Goal: Find specific page/section: Find specific page/section

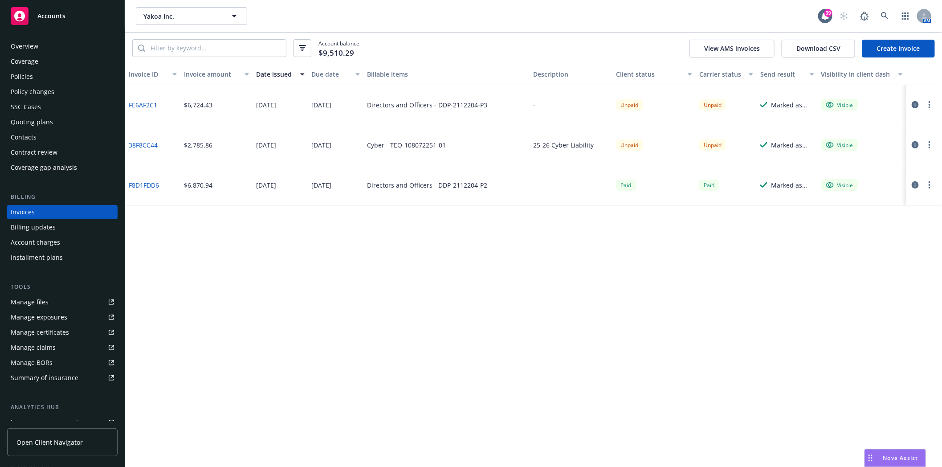
drag, startPoint x: 499, startPoint y: 24, endPoint x: 499, endPoint y: 31, distance: 6.7
click at [499, 31] on div "Yakoa Inc. Yakoa Inc. 39 AM" at bounding box center [533, 16] width 816 height 32
click at [885, 15] on icon at bounding box center [885, 16] width 8 height 8
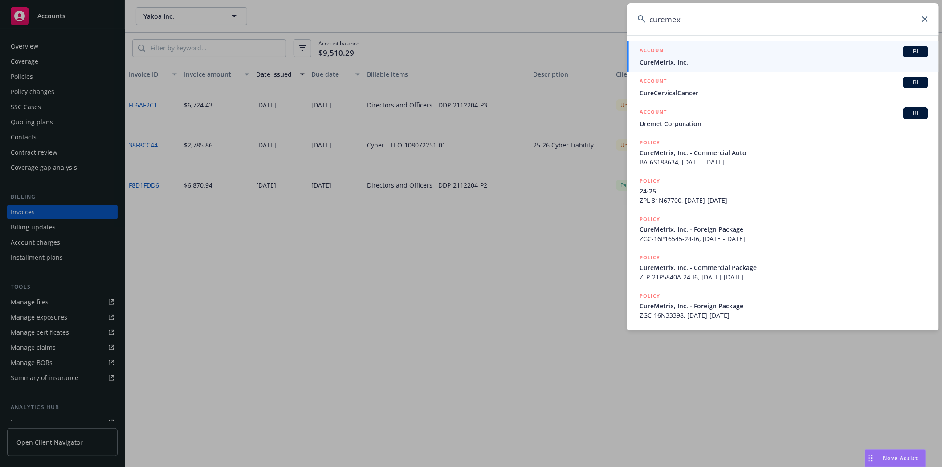
type input "curemex"
click at [676, 62] on span "CureMetrix, Inc." at bounding box center [783, 61] width 288 height 9
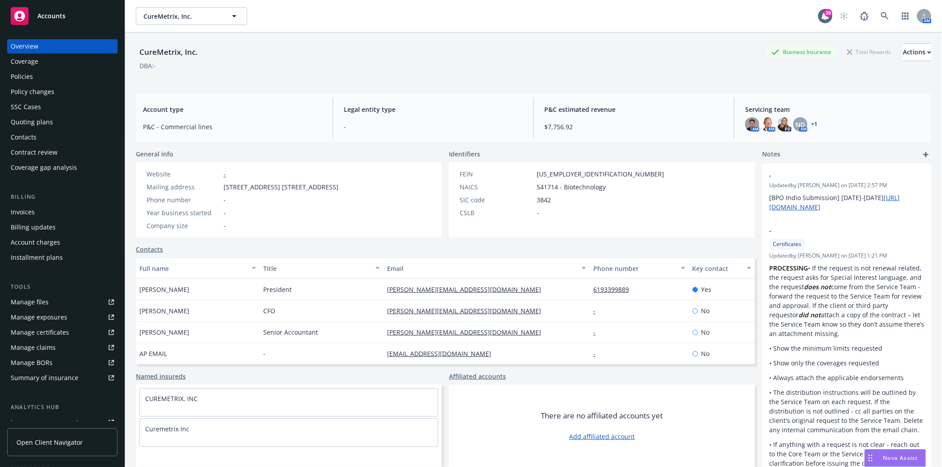
click at [27, 75] on div "Policies" at bounding box center [22, 76] width 22 height 14
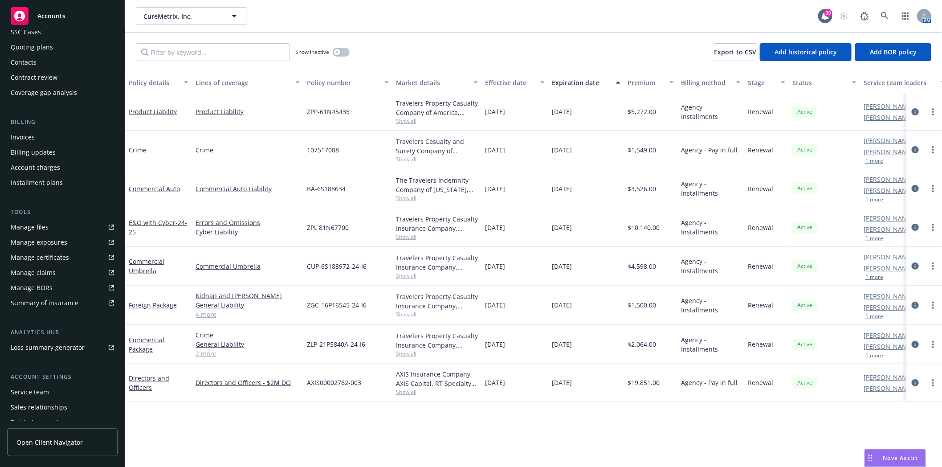
scroll to position [99, 0]
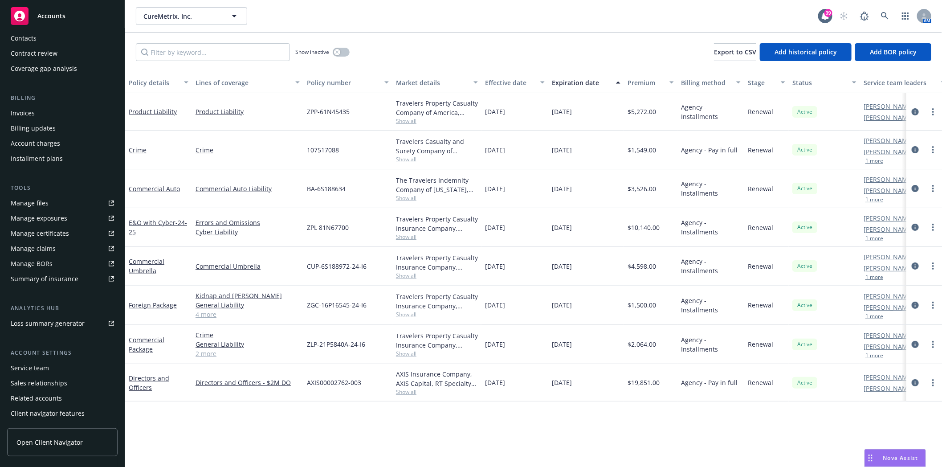
click at [21, 368] on div "Service team" at bounding box center [30, 368] width 38 height 14
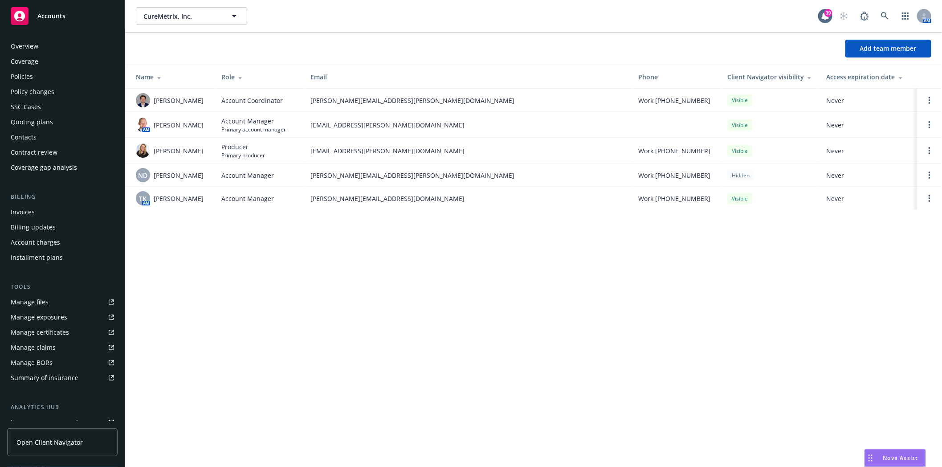
click at [32, 77] on div "Policies" at bounding box center [22, 76] width 22 height 14
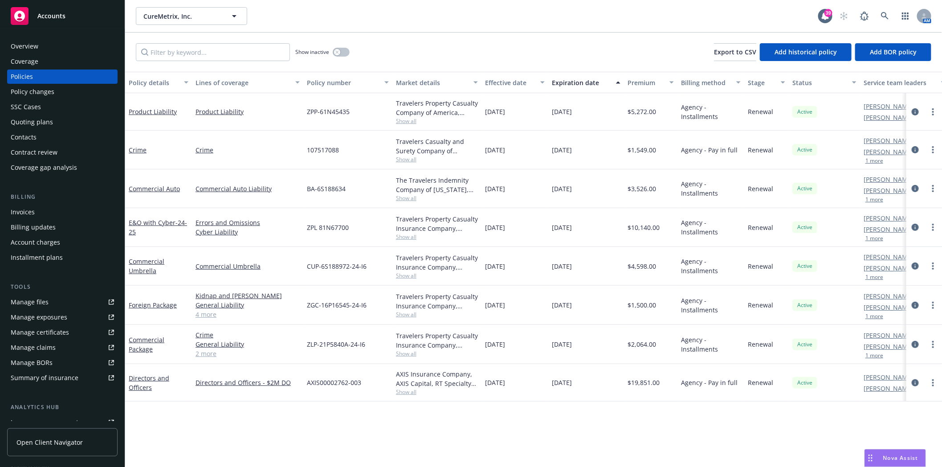
click at [39, 121] on div "Quoting plans" at bounding box center [32, 122] width 42 height 14
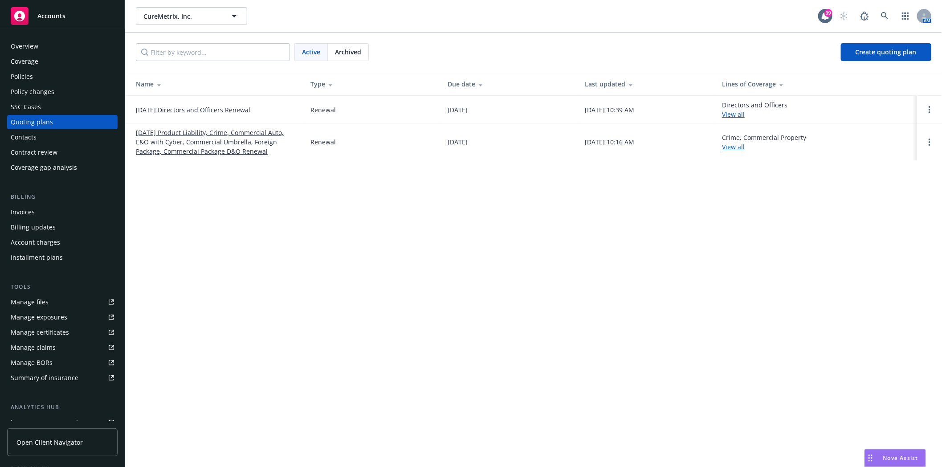
click at [183, 110] on link "[DATE] Directors and Officers Renewal" at bounding box center [193, 109] width 114 height 9
